Goal: Task Accomplishment & Management: Use online tool/utility

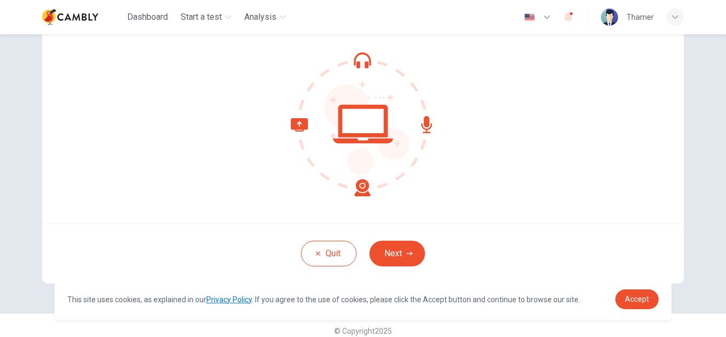
scroll to position [109, 0]
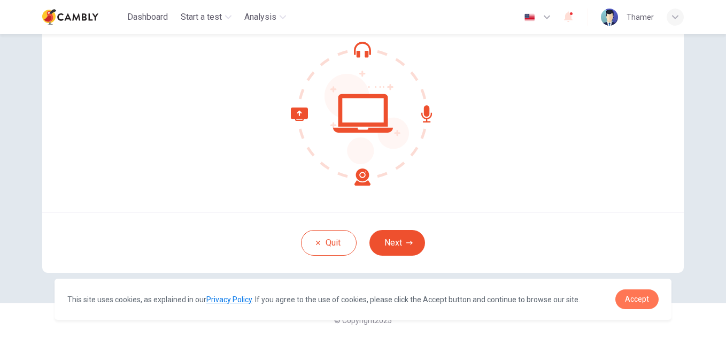
click at [629, 296] on span "Accept" at bounding box center [637, 299] width 24 height 9
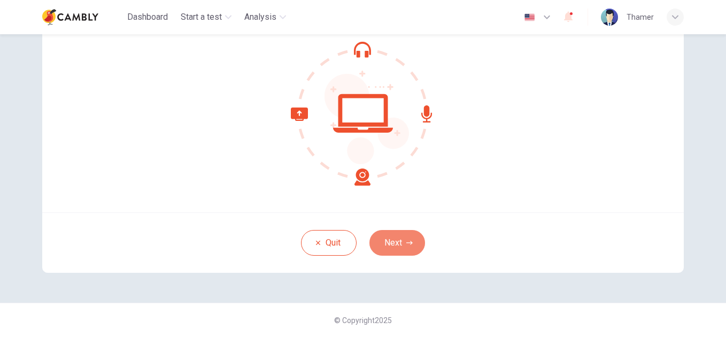
click at [403, 236] on button "Next" at bounding box center [398, 243] width 56 height 26
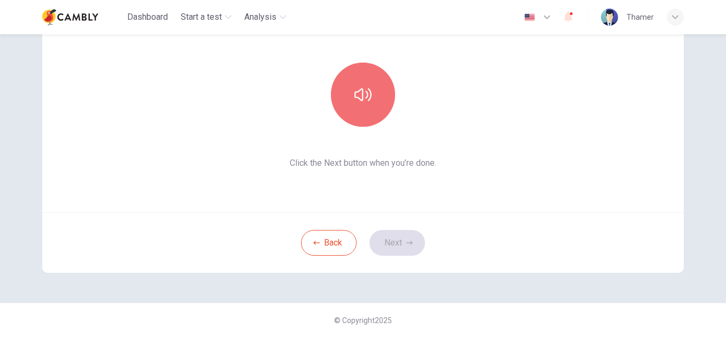
click at [369, 82] on button "button" at bounding box center [363, 95] width 64 height 64
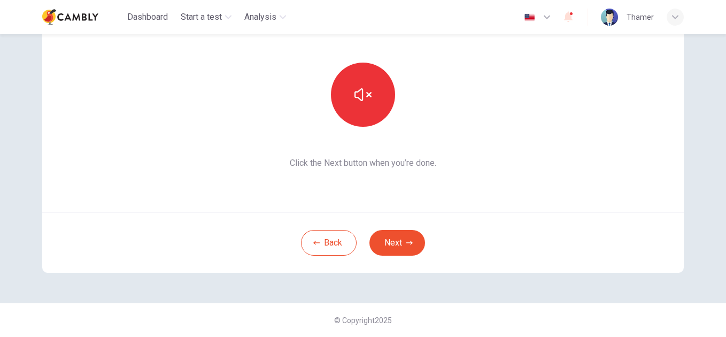
click at [406, 240] on icon "button" at bounding box center [409, 243] width 6 height 6
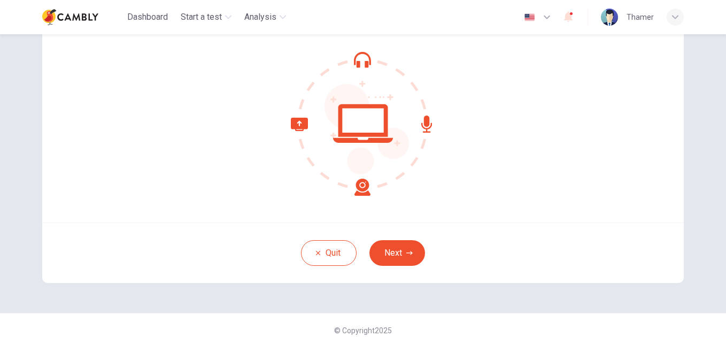
scroll to position [109, 0]
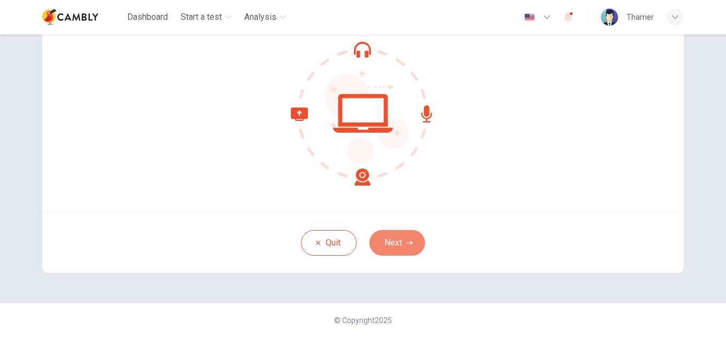
click at [406, 237] on button "Next" at bounding box center [398, 243] width 56 height 26
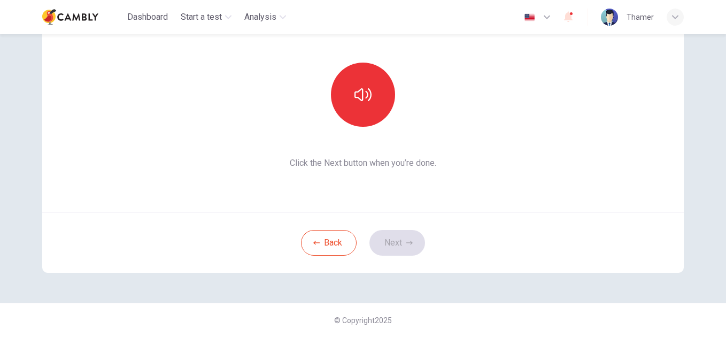
click at [367, 113] on button "button" at bounding box center [363, 95] width 64 height 64
click at [412, 254] on button "Next" at bounding box center [398, 243] width 56 height 26
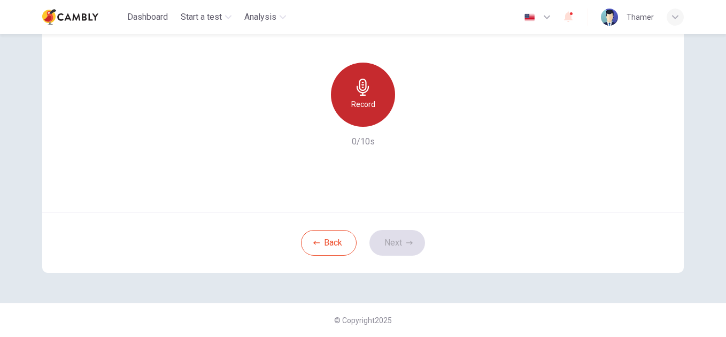
click at [368, 100] on h6 "Record" at bounding box center [363, 104] width 24 height 13
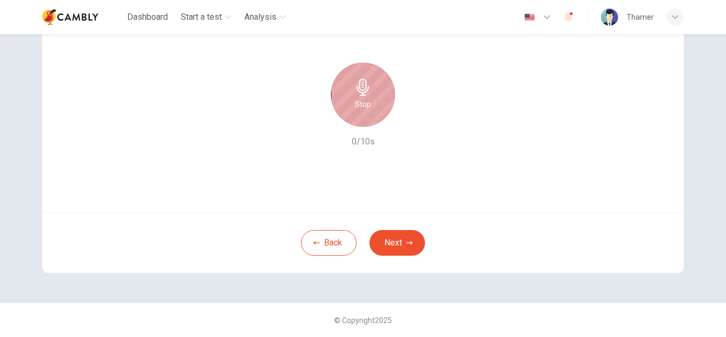
click at [368, 100] on h6 "Stop" at bounding box center [363, 104] width 16 height 13
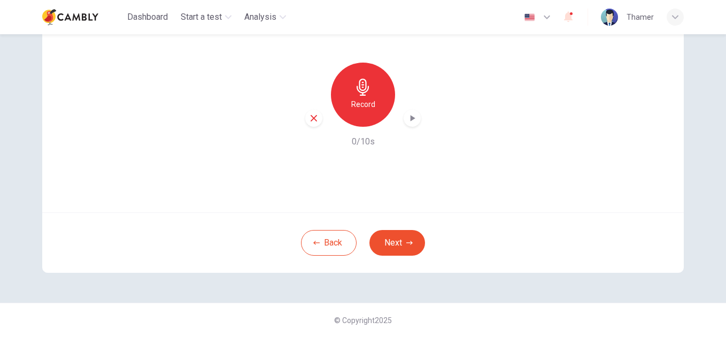
click at [368, 93] on icon "button" at bounding box center [363, 87] width 17 height 17
click at [413, 114] on icon "button" at bounding box center [412, 118] width 11 height 11
click at [314, 116] on icon "button" at bounding box center [314, 118] width 10 height 10
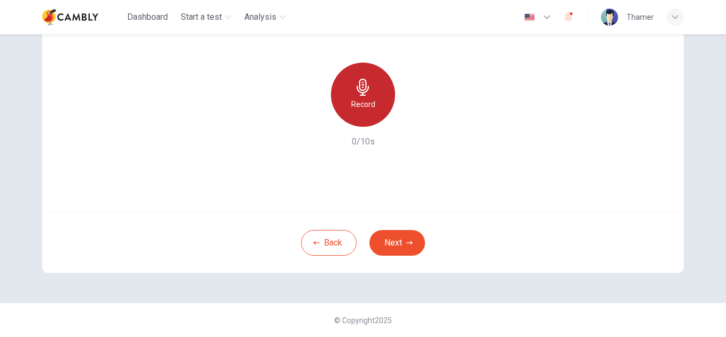
click at [367, 92] on icon "button" at bounding box center [363, 87] width 17 height 17
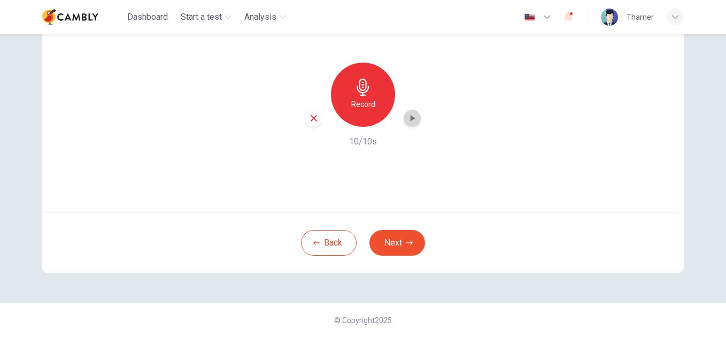
click at [413, 120] on icon "button" at bounding box center [412, 118] width 11 height 11
click at [409, 240] on icon "button" at bounding box center [409, 243] width 6 height 6
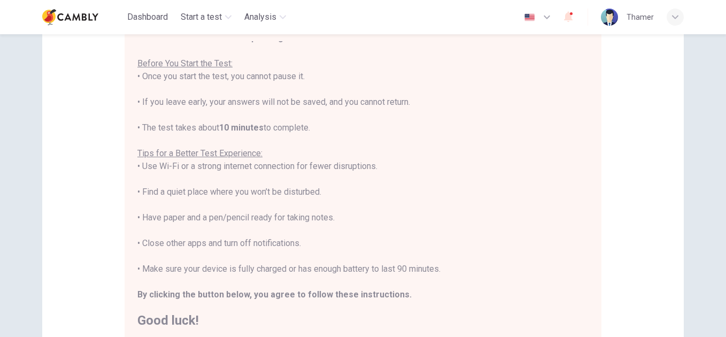
scroll to position [12, 0]
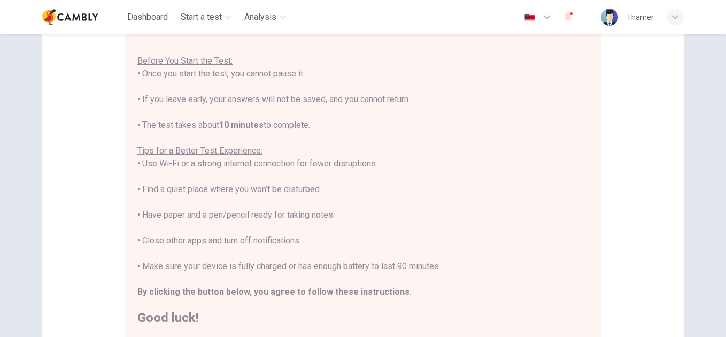
click at [361, 160] on div "You are about to start a CEFR Speaking Test . Before You Start the Test: • Once…" at bounding box center [362, 176] width 451 height 295
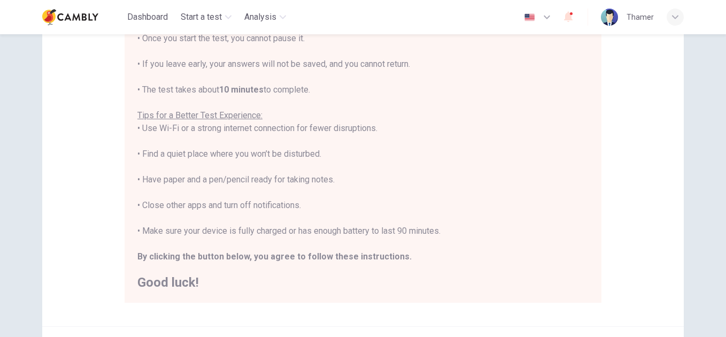
scroll to position [145, 0]
click at [261, 116] on div "You are about to start a CEFR Speaking Test . Before You Start the Test: • Once…" at bounding box center [362, 142] width 451 height 295
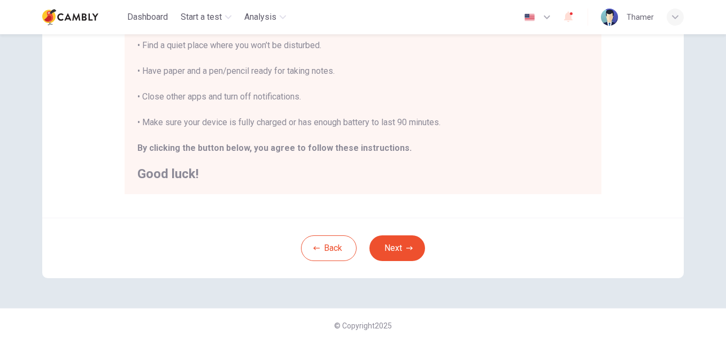
scroll to position [258, 0]
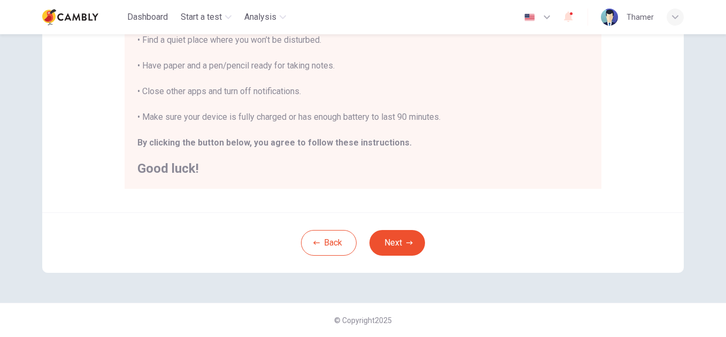
click at [399, 243] on button "Next" at bounding box center [398, 243] width 56 height 26
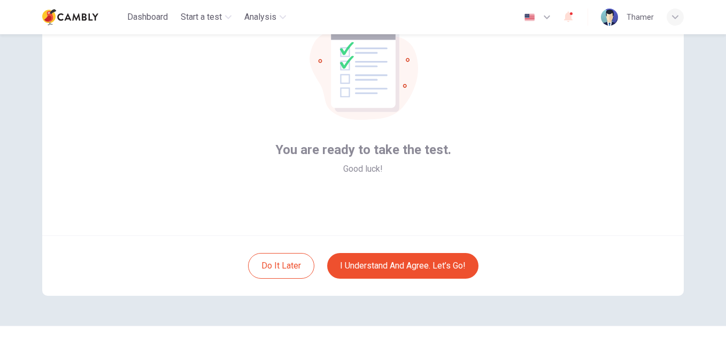
scroll to position [87, 0]
click at [375, 267] on button "I understand and agree. Let’s go!" at bounding box center [402, 265] width 151 height 26
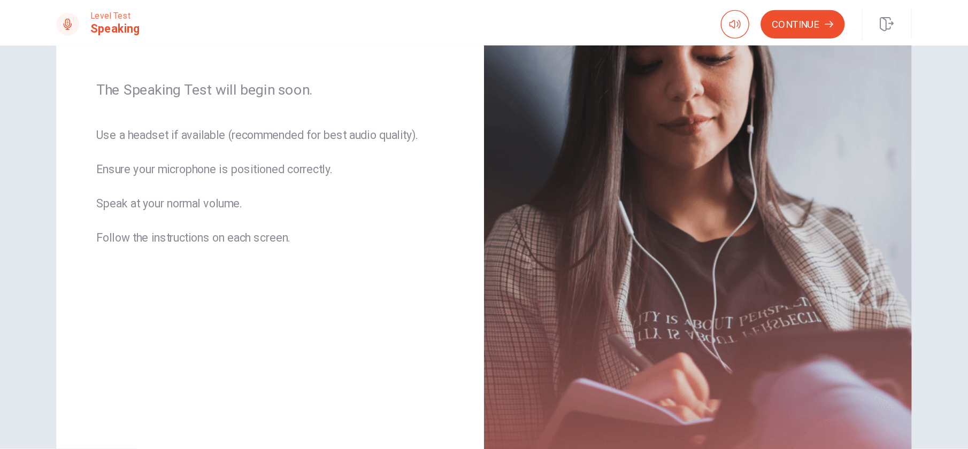
scroll to position [67, 0]
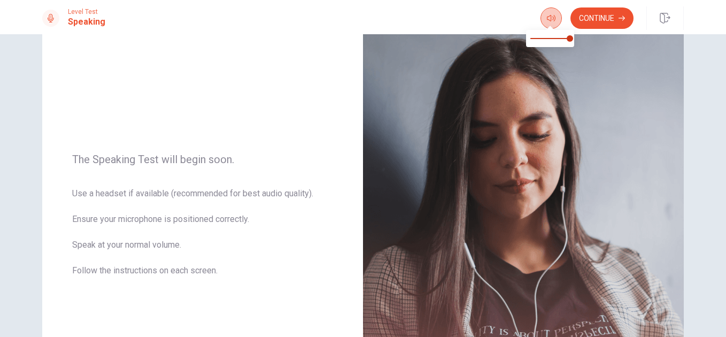
click at [543, 24] on button "button" at bounding box center [551, 17] width 21 height 21
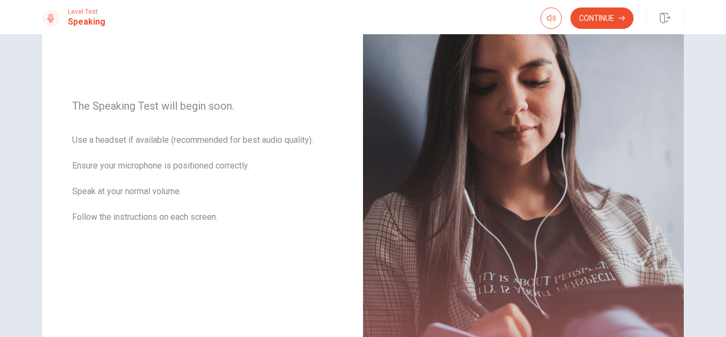
scroll to position [119, 0]
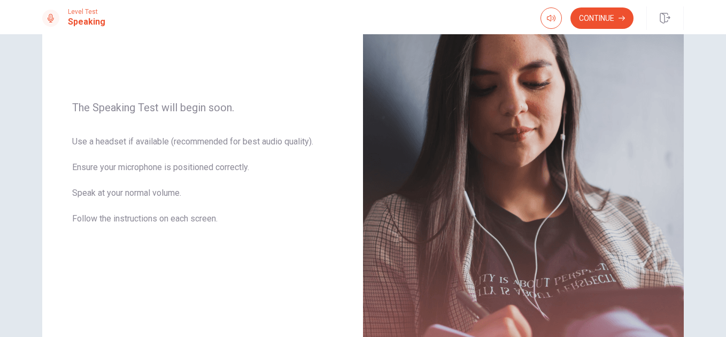
click at [607, 12] on button "Continue" at bounding box center [602, 17] width 63 height 21
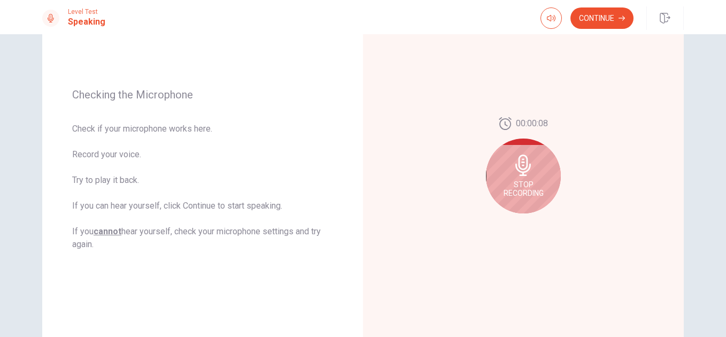
click at [527, 187] on span "Stop Recording" at bounding box center [524, 188] width 40 height 17
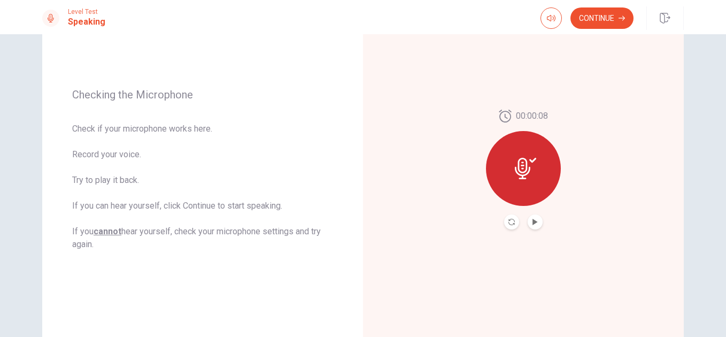
click at [612, 19] on button "Continue" at bounding box center [602, 17] width 63 height 21
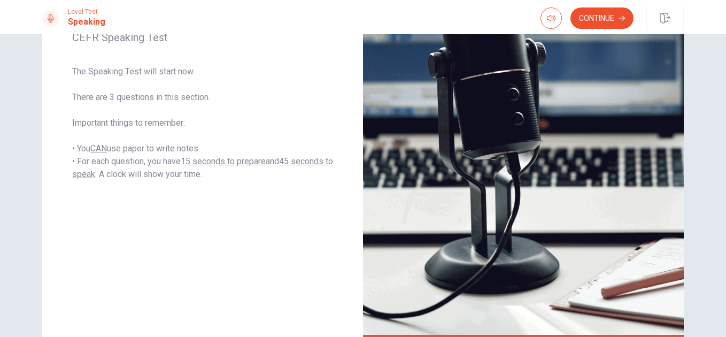
scroll to position [67, 0]
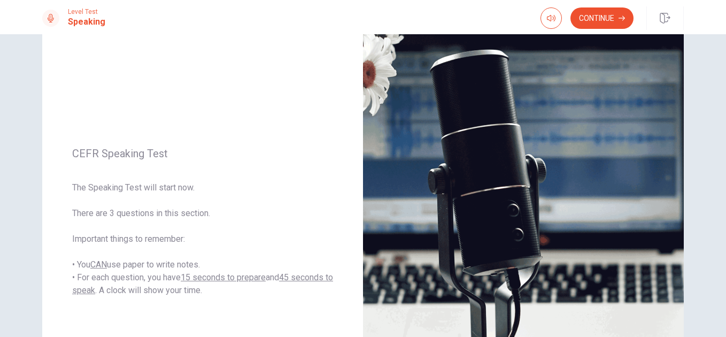
click at [606, 16] on button "Continue" at bounding box center [602, 17] width 63 height 21
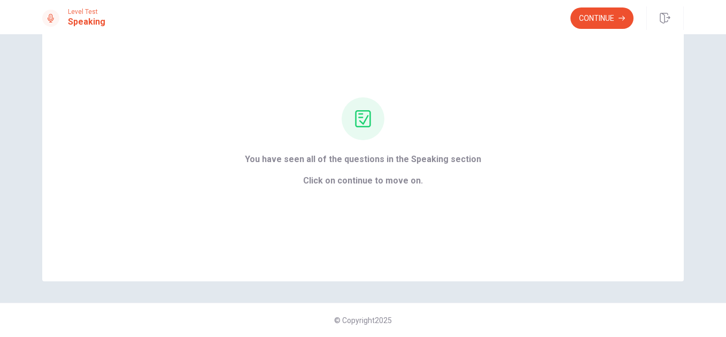
scroll to position [52, 0]
click at [598, 24] on button "Continue" at bounding box center [602, 17] width 63 height 21
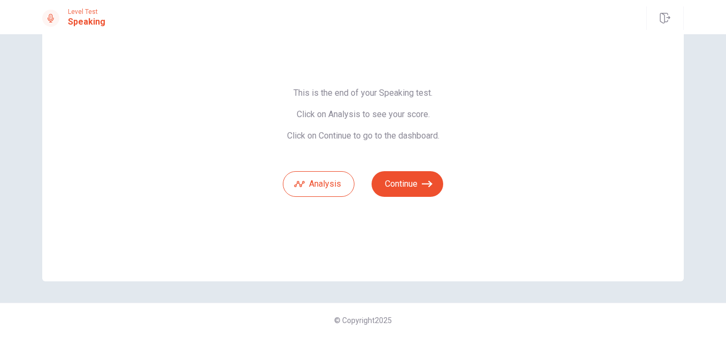
click at [418, 189] on button "Continue" at bounding box center [408, 184] width 72 height 26
